Goal: Communication & Community: Answer question/provide support

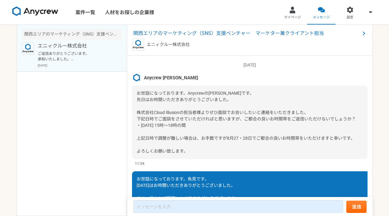
scroll to position [183, 0]
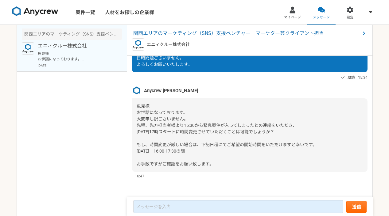
drag, startPoint x: 185, startPoint y: 132, endPoint x: 124, endPoint y: 132, distance: 60.8
click at [124, 132] on main "関西エリアのマーケティング（SNS）支援ベンチャー　マーケター兼クライアント担当 エニィクルー株式会社 魚見様 お世話になっております。 大変申し訳ございませ…" at bounding box center [195, 121] width 356 height 192
click at [134, 132] on div "魚見様 お世話になっております。 大変申し訳ございません。 先程、先方担当者様より15:30から緊急案件が入ってしまったとの連絡をいただき、 [DATE]17…" at bounding box center [250, 136] width 236 height 74
drag, startPoint x: 136, startPoint y: 132, endPoint x: 185, endPoint y: 132, distance: 48.8
click at [185, 132] on div "魚見様 お世話になっております。 大変申し訳ございません。 先程、先方担当者様より15:30から緊急案件が入ってしまったとの連絡をいただき、 [DATE]17…" at bounding box center [250, 136] width 236 height 74
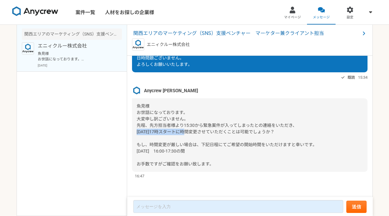
copy span "8月26日(火)17時スタート"
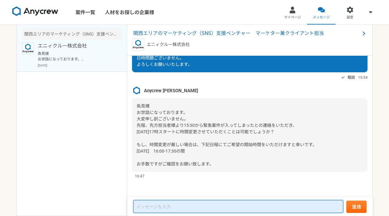
click at [171, 212] on textarea at bounding box center [238, 207] width 210 height 13
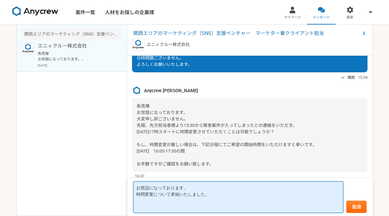
paste textarea "8月26日(火)17時スタート"
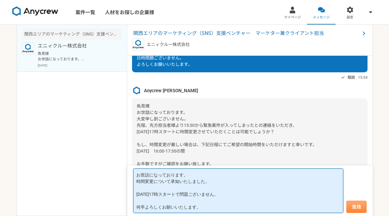
type textarea "お世話になっております。 時間変更について承知いたしました。 [DATE]17時スタートで問題ございません。 何卒よろしくお願いいたします。"
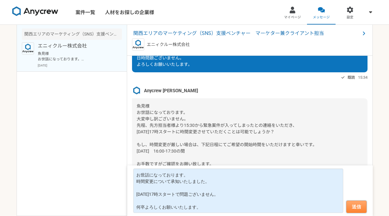
click at [360, 210] on button "送信" at bounding box center [356, 207] width 20 height 12
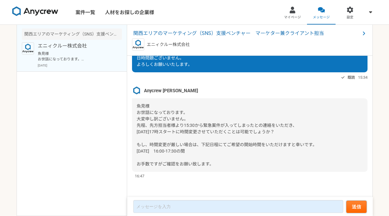
scroll to position [519, 0]
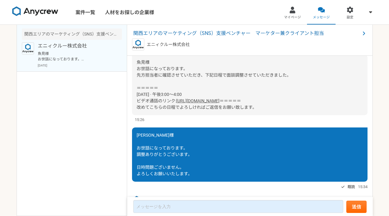
scroll to position [348, 0]
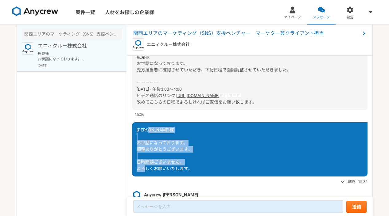
drag, startPoint x: 138, startPoint y: 151, endPoint x: 192, endPoint y: 173, distance: 58.7
click at [192, 173] on div "[PERSON_NAME]様 お世話になっております。 調整ありがとうございます。 日時問題ございません。 よろしくお願いいたします。" at bounding box center [250, 150] width 236 height 54
copy span "お世話になっております。 調整ありがとうございます。 日時問題ございません。 よろしくお願いいたします。"
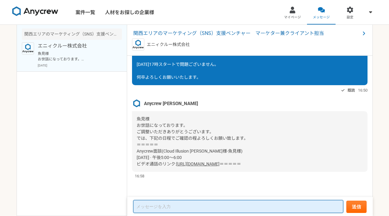
click at [166, 211] on textarea at bounding box center [238, 207] width 210 height 13
paste textarea "お世話になっております。 調整ありがとうございます。 日時問題ございません。 よろしくお願いいたします。"
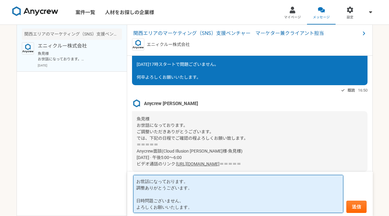
drag, startPoint x: 186, startPoint y: 202, endPoint x: 135, endPoint y: 203, distance: 50.7
click at [135, 203] on textarea "お世話になっております。 調整ありがとうございます。 日時問題ございません。 よろしくお願いいたします。" at bounding box center [238, 194] width 210 height 38
type textarea "お世話になっております。 調整ありがとうございます。 確認いたしました。 引き続きよろしくお願いいたします。"
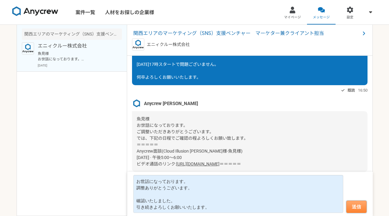
click at [355, 207] on button "送信" at bounding box center [356, 207] width 20 height 12
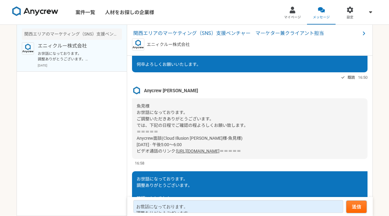
scroll to position [667, 0]
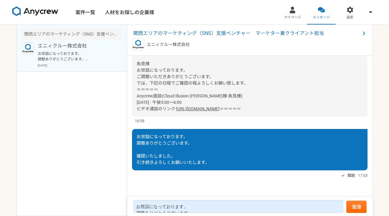
drag, startPoint x: 258, startPoint y: 102, endPoint x: 137, endPoint y: 90, distance: 121.3
click at [137, 90] on div "魚見様 お世話になっております。 ご調整いただきありがとうございます。 では、下記の日程でご確認の程よろしくお願い致します。 ＝＝＝＝＝ Anycrew面談(…" at bounding box center [250, 86] width 236 height 61
copy div "Anycrew面談(Cloud Illusion [PERSON_NAME]様-魚見様) [DATE] · 午後5:00～6:00 ビデオ通話のリンク: [U…"
click at [128, 88] on div "[DATE] Anycrew [PERSON_NAME]になっております。Anycrewの[PERSON_NAME]です。 先日はお時間いただきありがとうござ…" at bounding box center [250, 127] width 246 height 142
